Goal: Communication & Community: Answer question/provide support

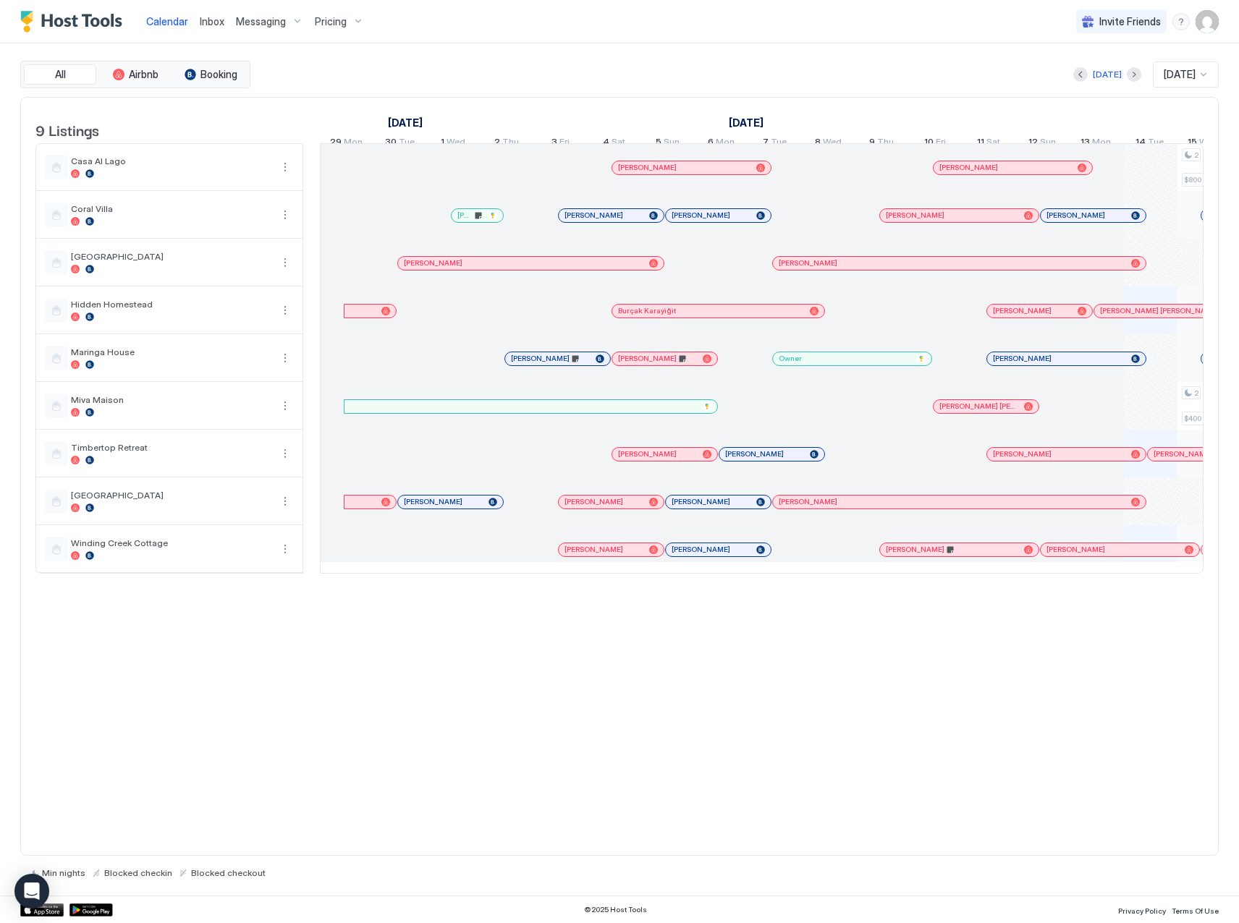
scroll to position [0, 804]
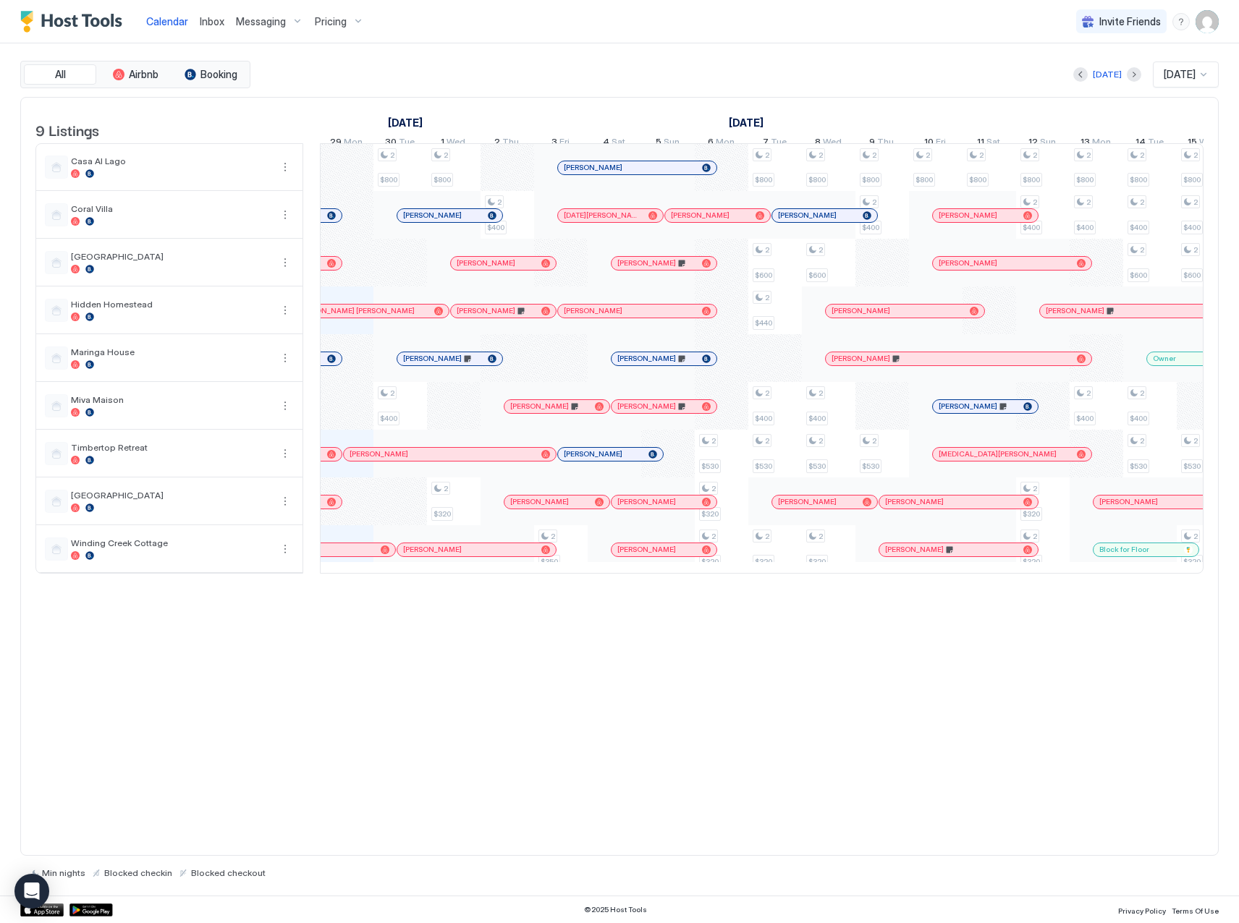
click at [211, 16] on span "Inbox" at bounding box center [212, 21] width 25 height 12
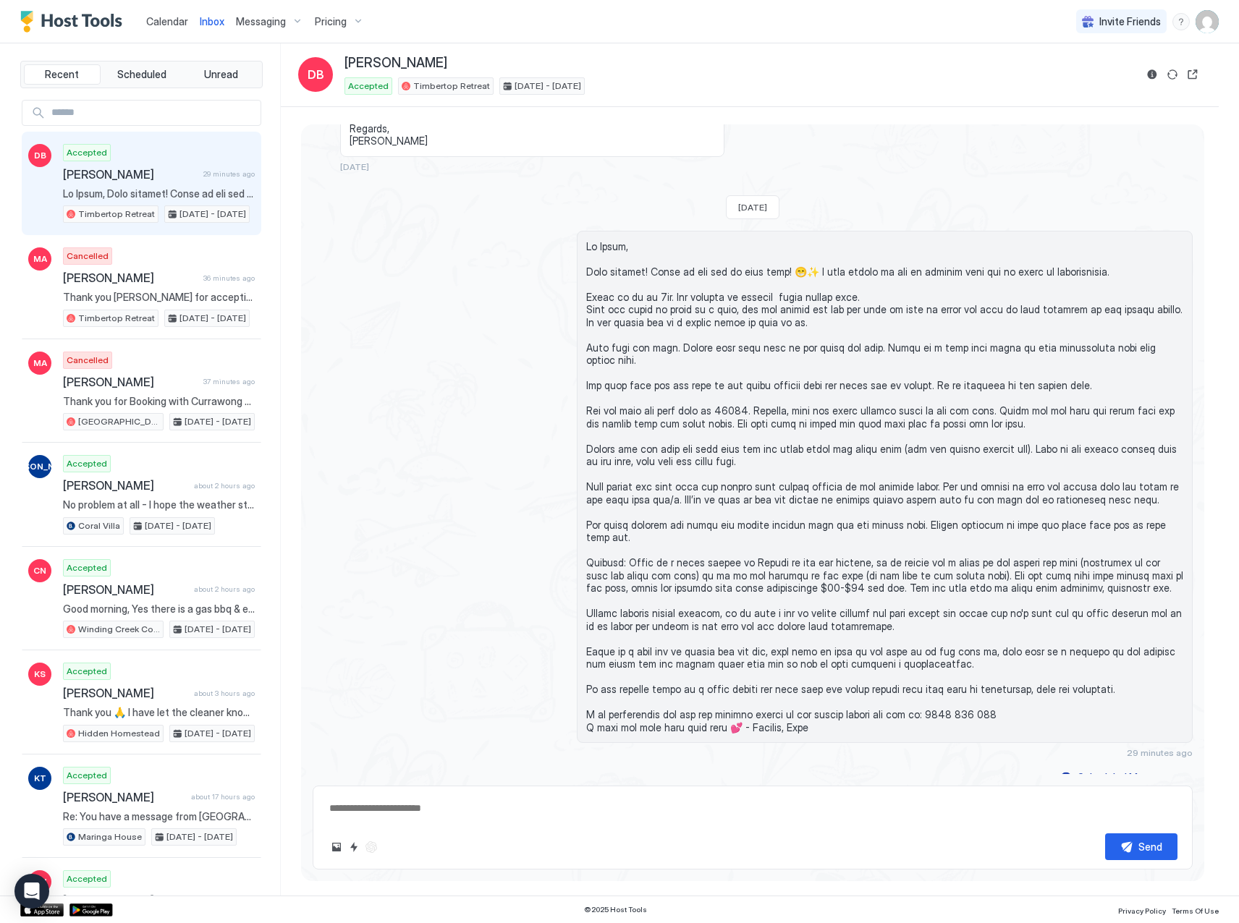
scroll to position [326, 0]
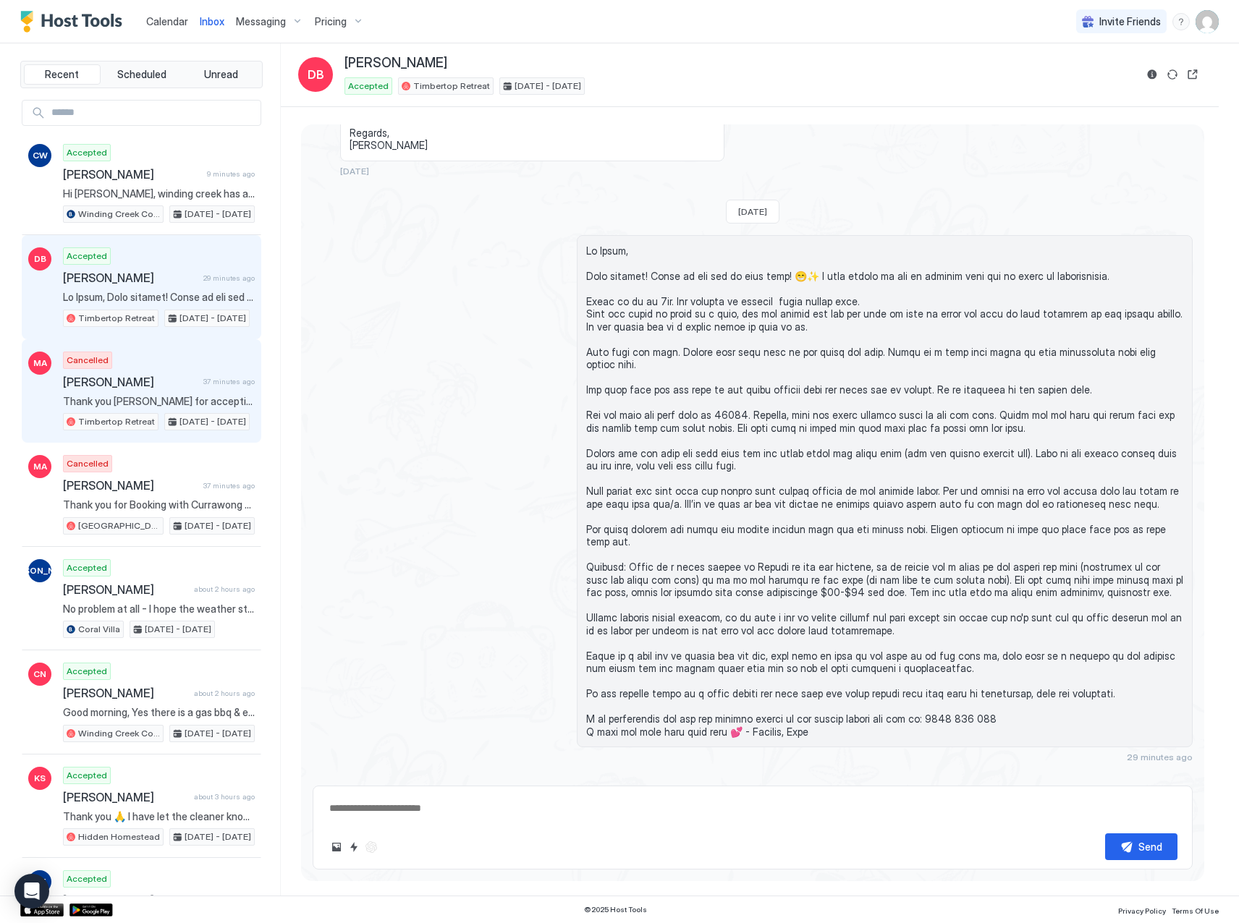
click at [181, 384] on span "[PERSON_NAME]" at bounding box center [130, 382] width 135 height 14
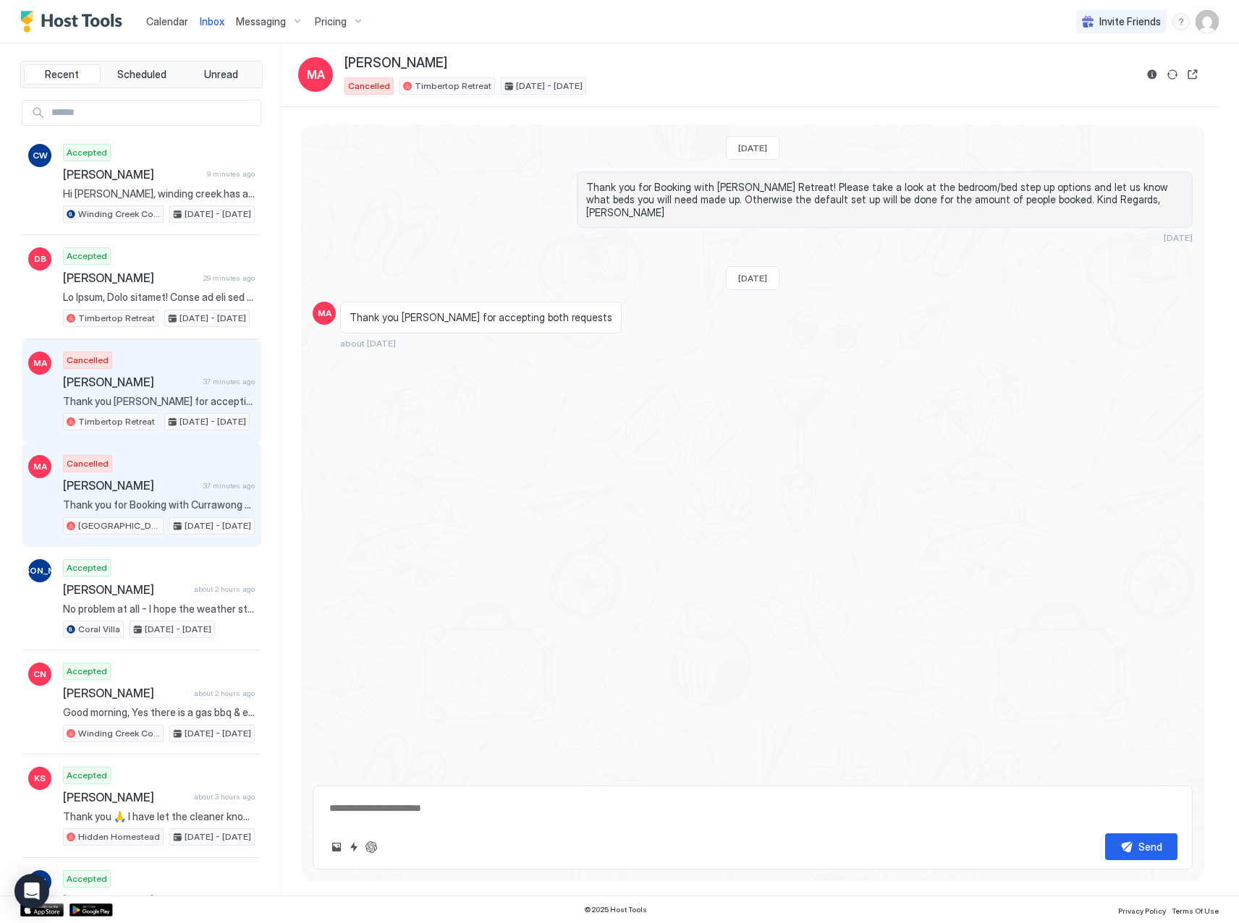
click at [171, 489] on span "[PERSON_NAME]" at bounding box center [130, 485] width 135 height 14
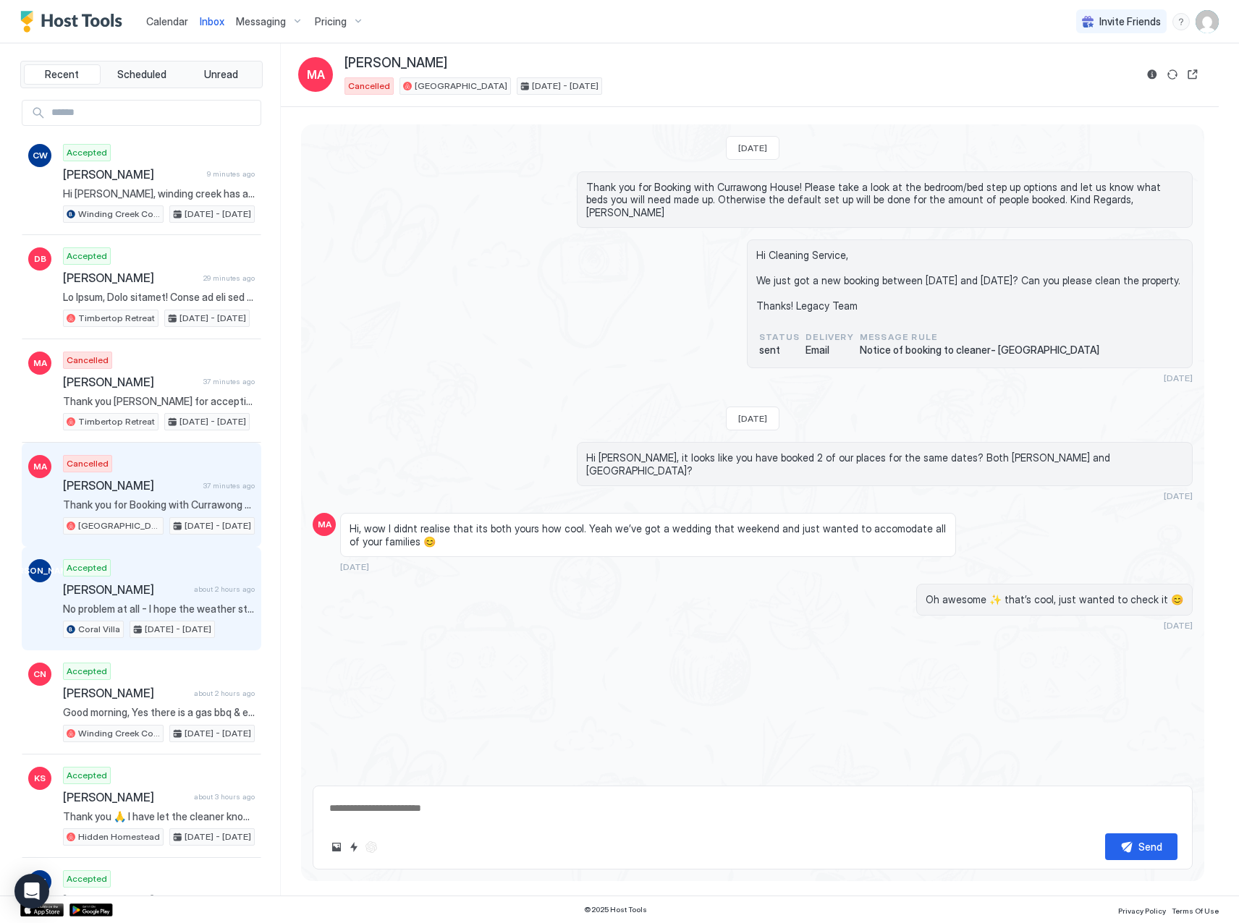
click at [165, 577] on div "Accepted [PERSON_NAME] about 2 hours ago No problem at all - I hope the weather…" at bounding box center [159, 599] width 192 height 80
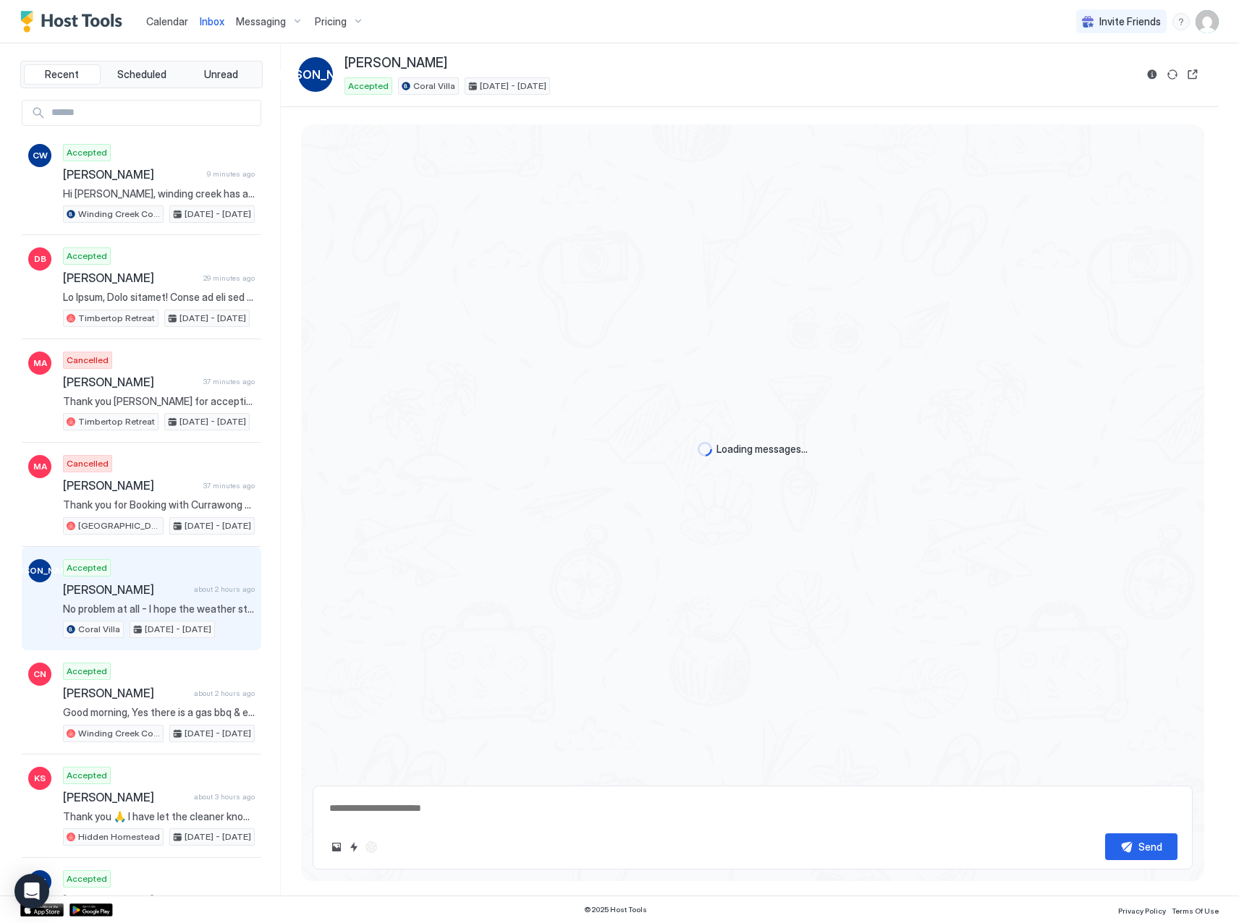
scroll to position [197, 0]
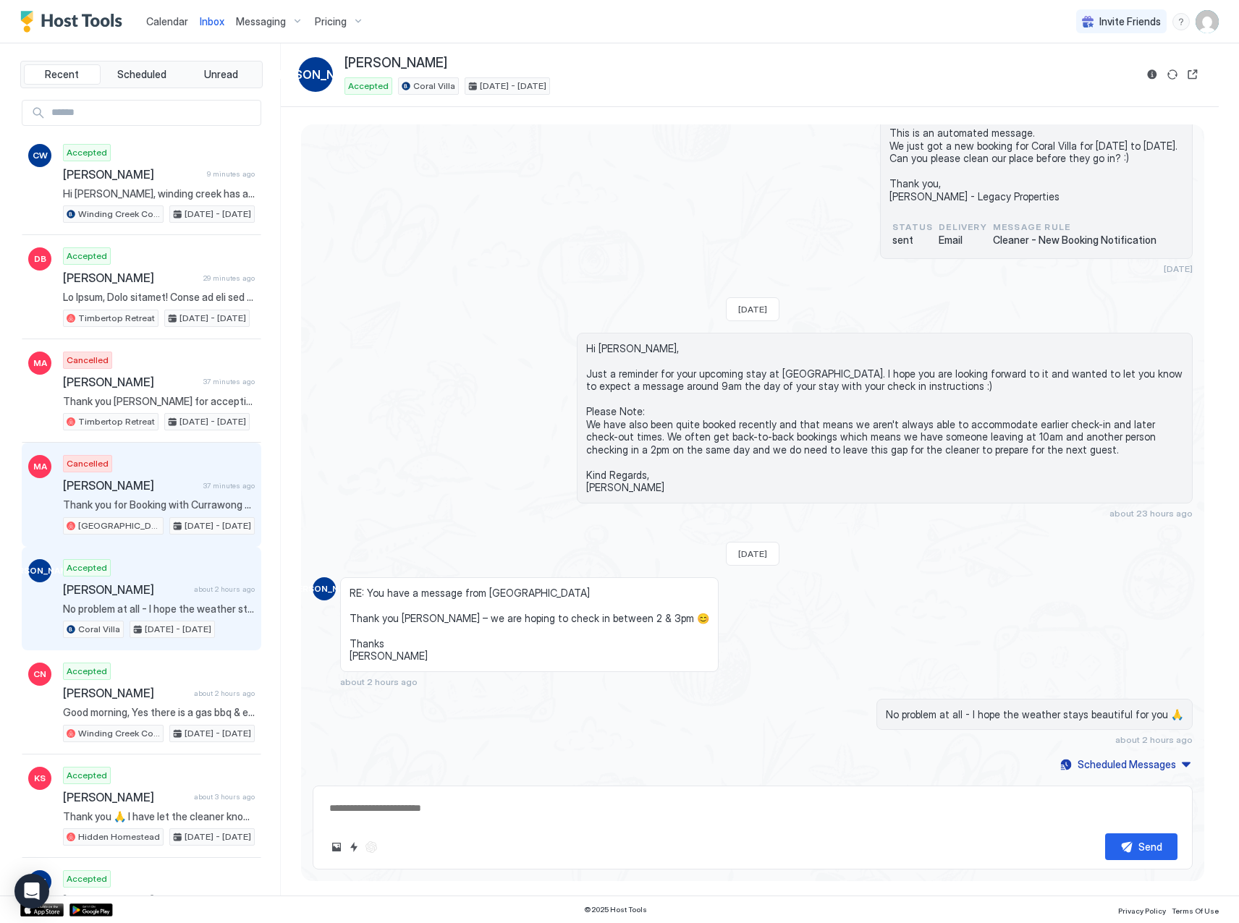
click at [177, 491] on span "[PERSON_NAME]" at bounding box center [130, 485] width 135 height 14
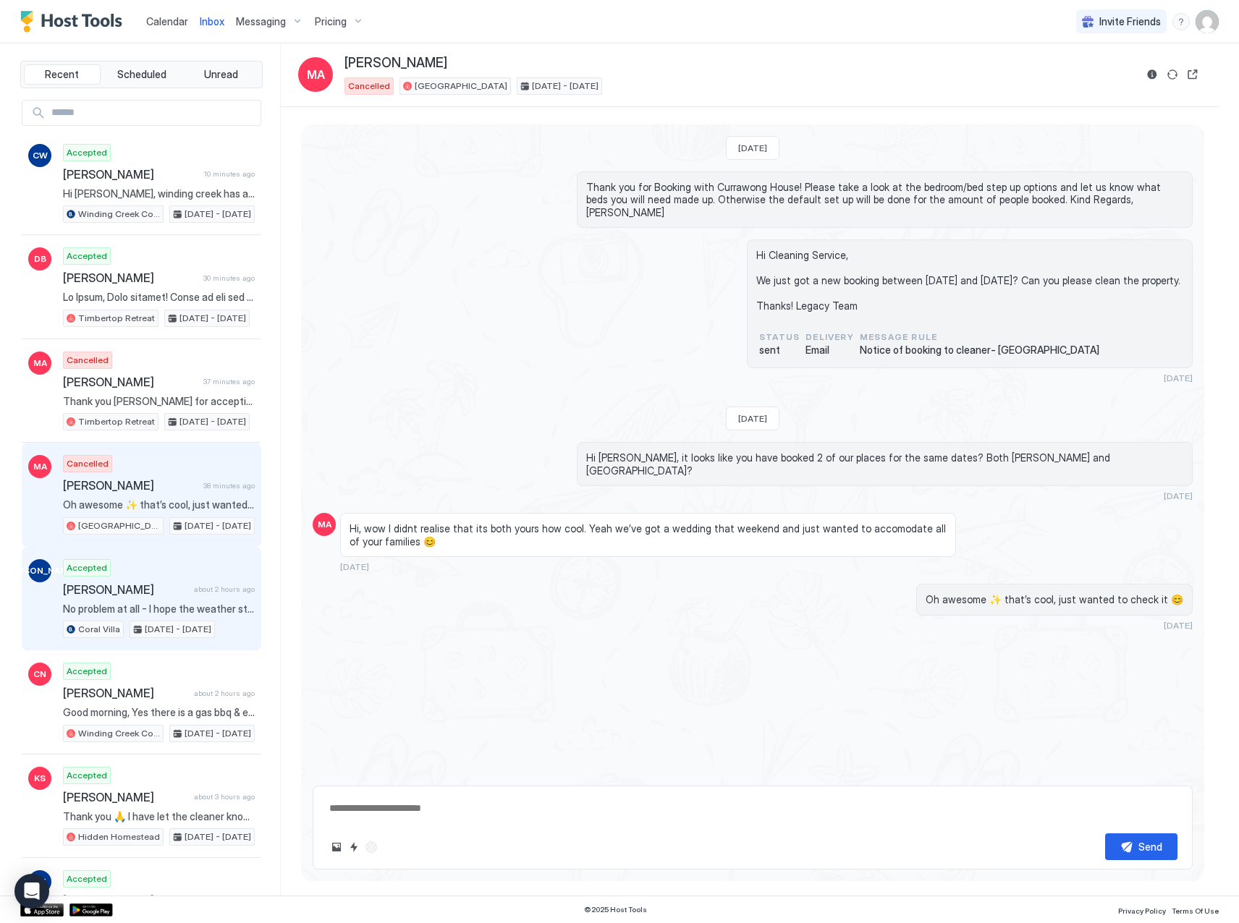
click at [145, 598] on div "Accepted [PERSON_NAME] about 2 hours ago No problem at all - I hope the weather…" at bounding box center [159, 599] width 192 height 80
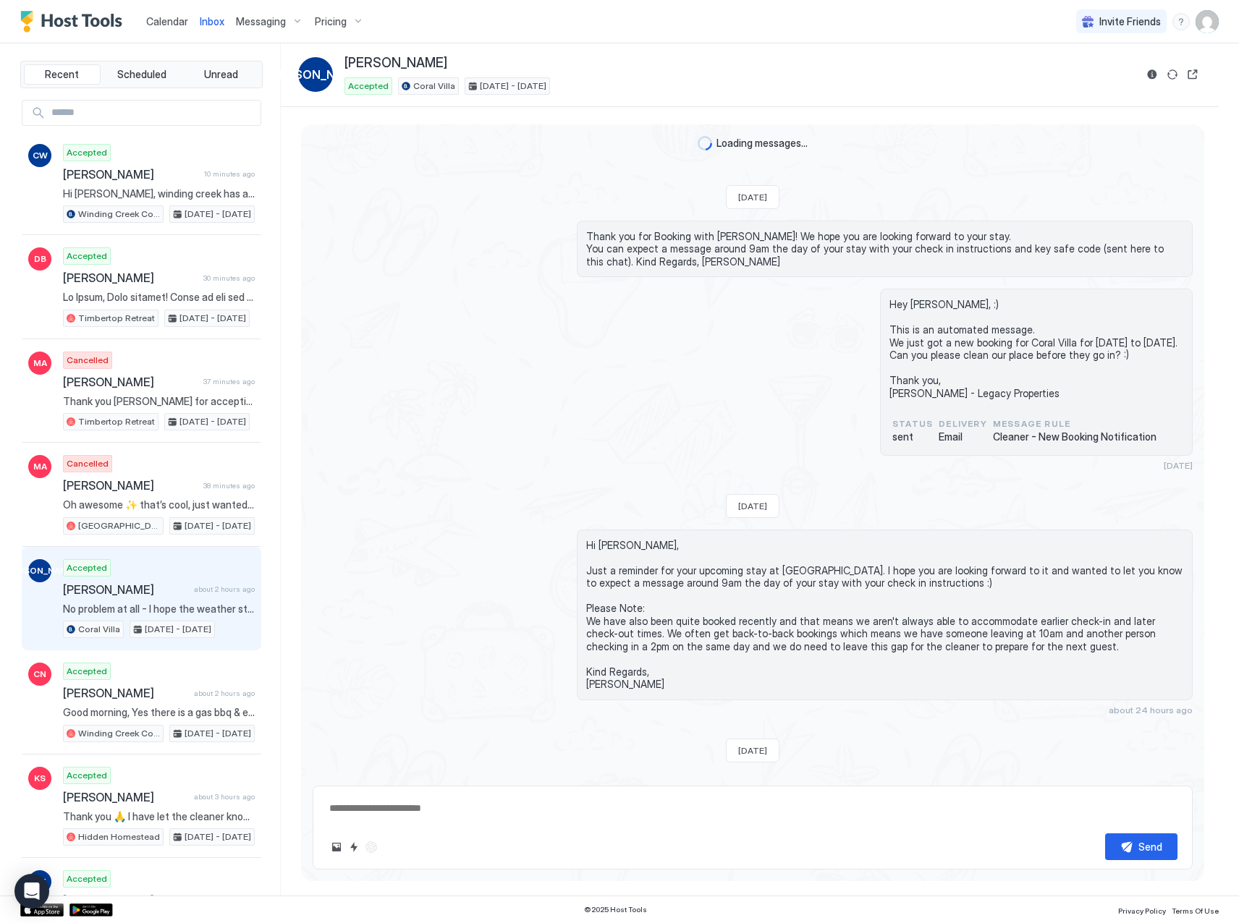
scroll to position [148, 0]
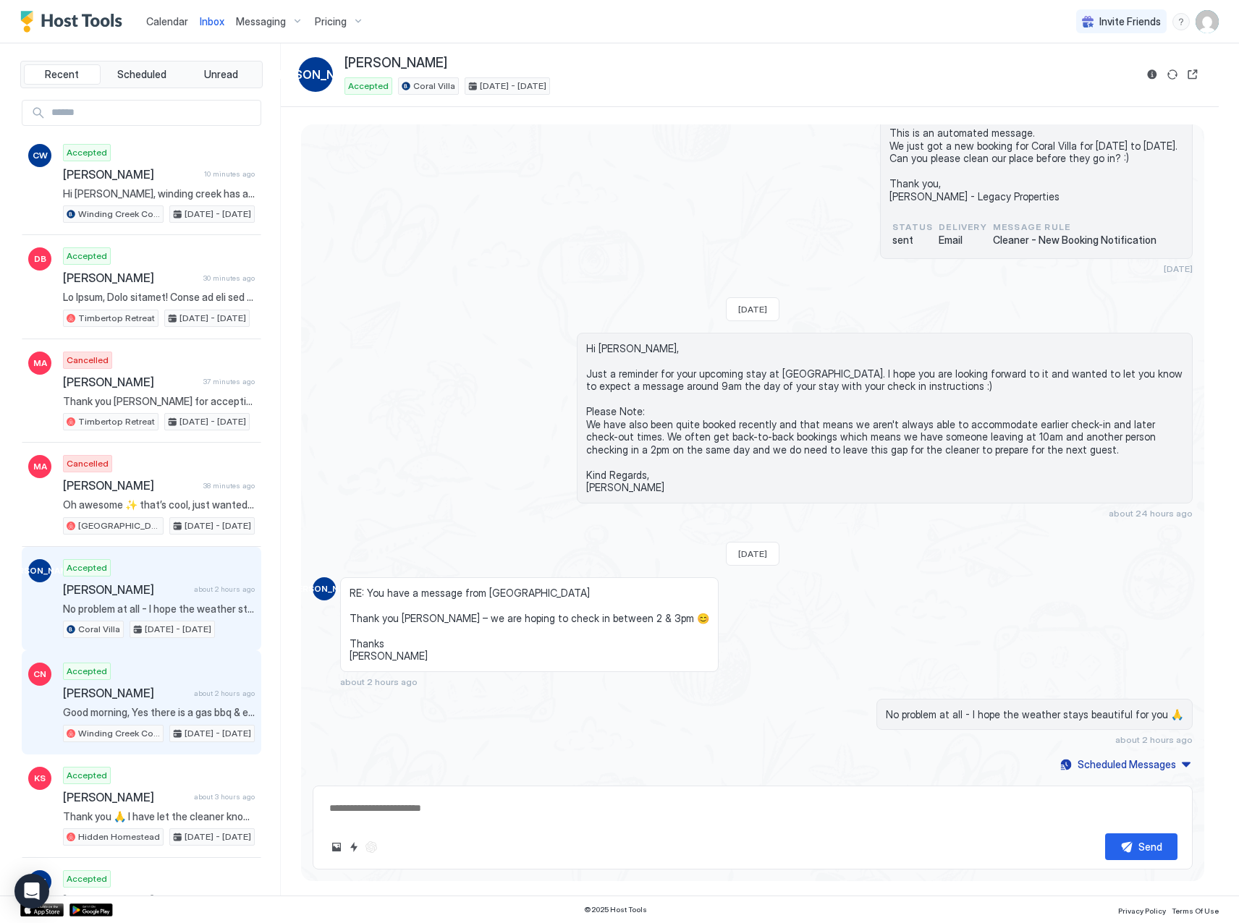
click at [155, 705] on div "Accepted [PERSON_NAME] about 2 hours ago Good morning, Yes there is a gas bbq &…" at bounding box center [159, 703] width 192 height 80
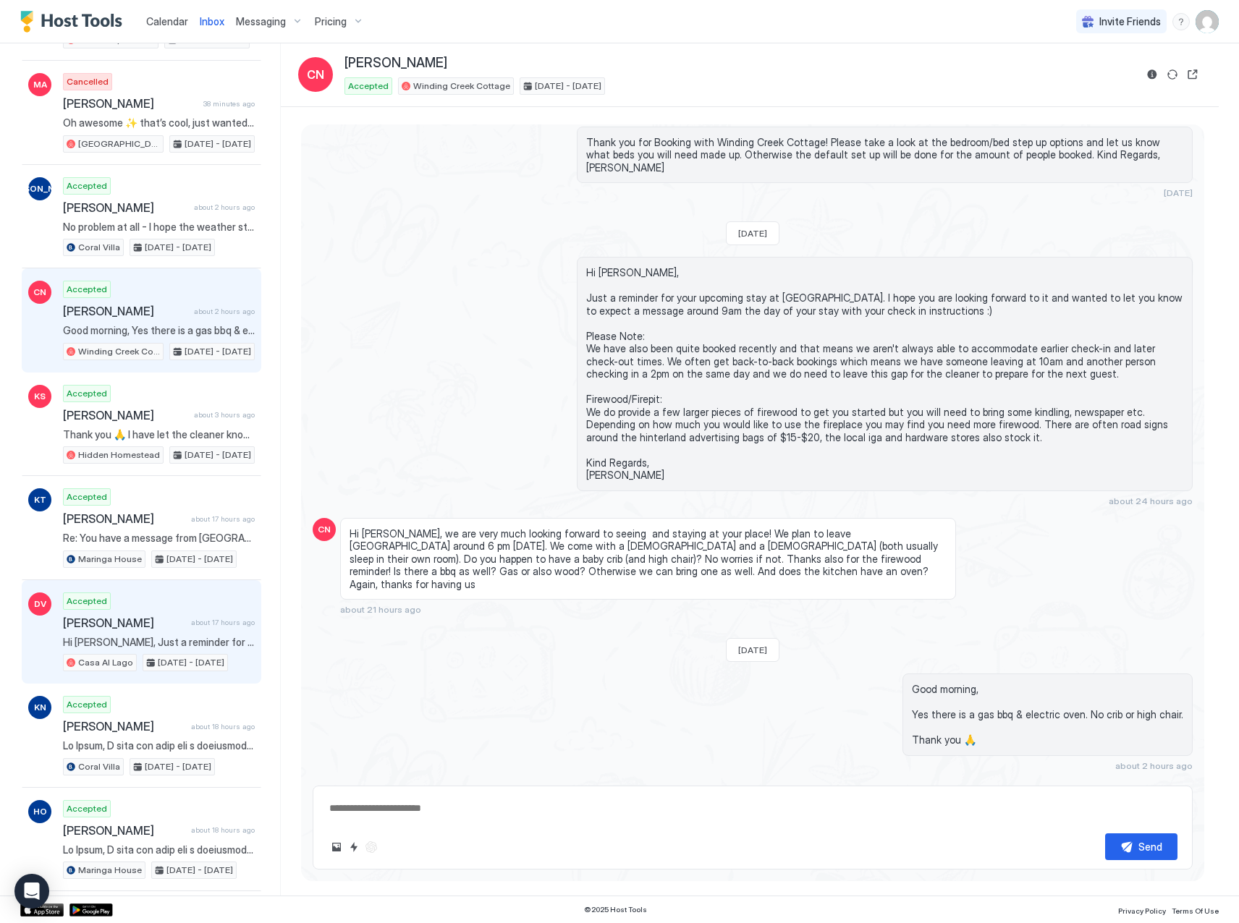
scroll to position [383, 0]
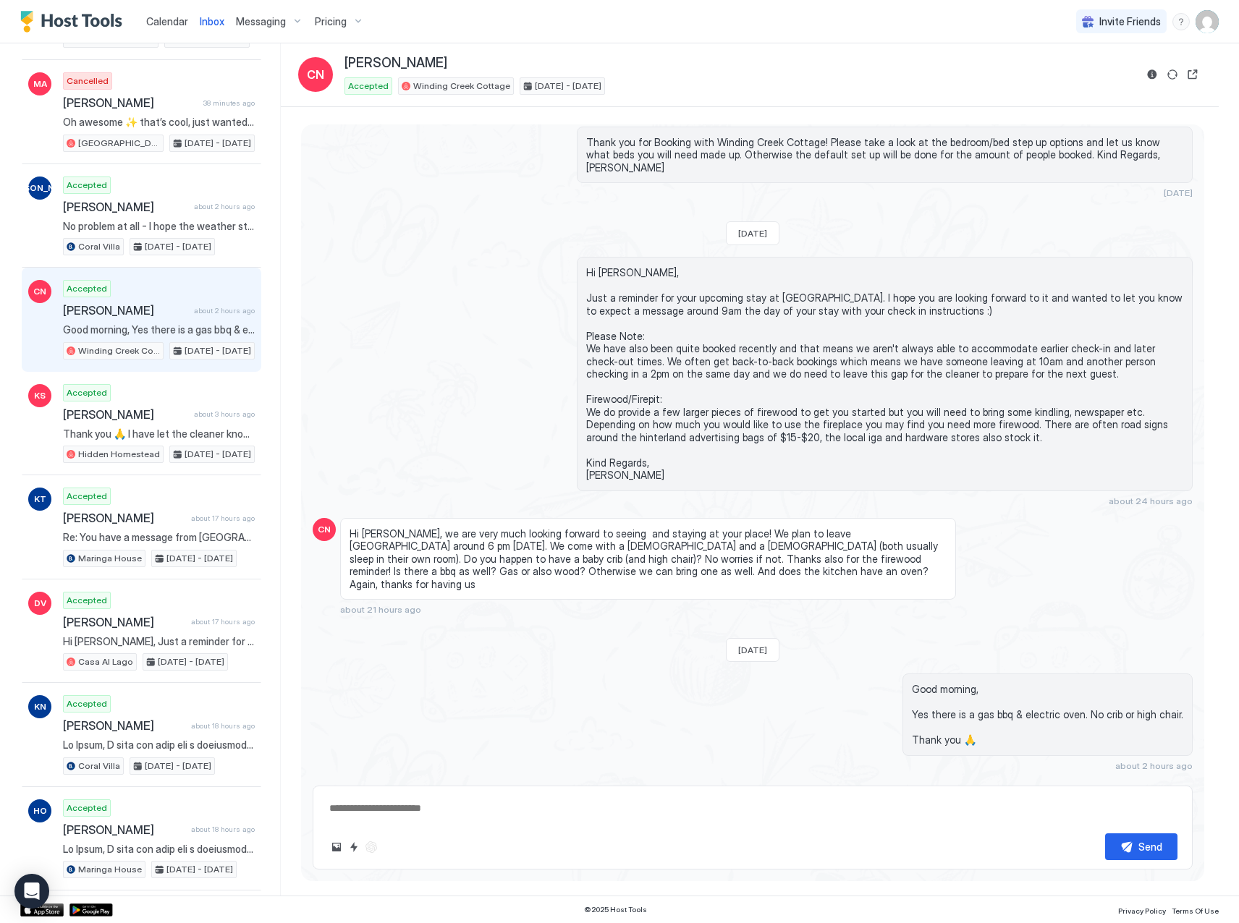
type textarea "*"
drag, startPoint x: 169, startPoint y: 17, endPoint x: 196, endPoint y: 36, distance: 33.3
click at [169, 17] on span "Calendar" at bounding box center [167, 21] width 42 height 12
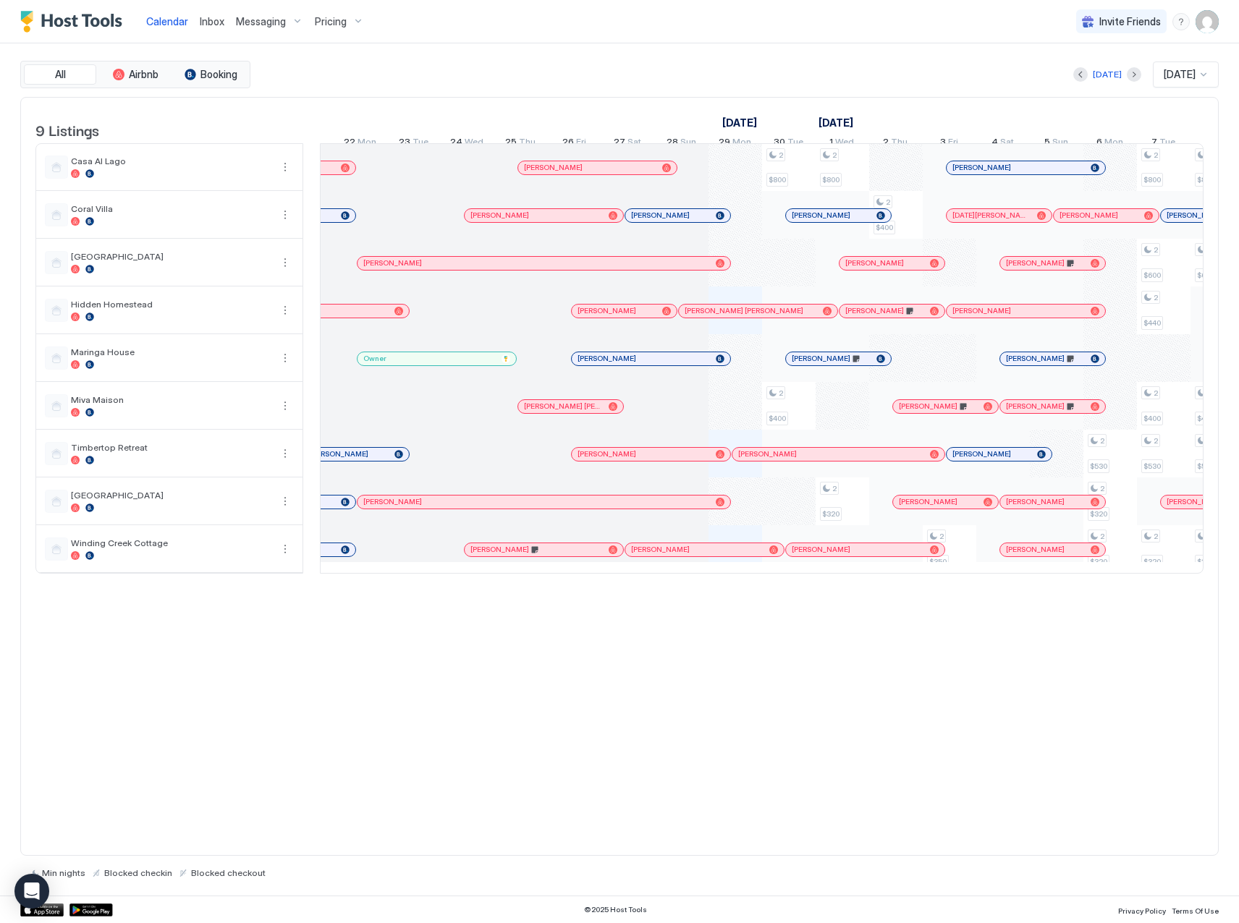
scroll to position [0, 307]
